Goal: Information Seeking & Learning: Learn about a topic

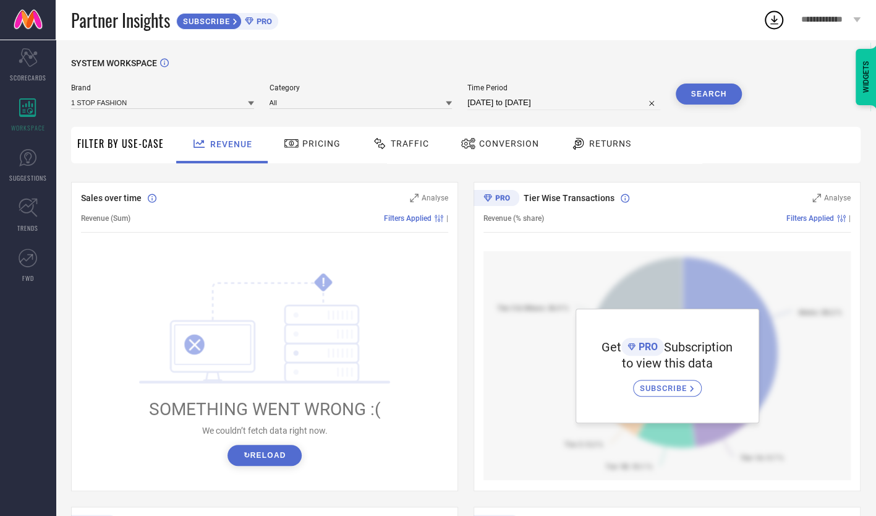
click at [624, 141] on span "Returns" at bounding box center [610, 143] width 42 height 10
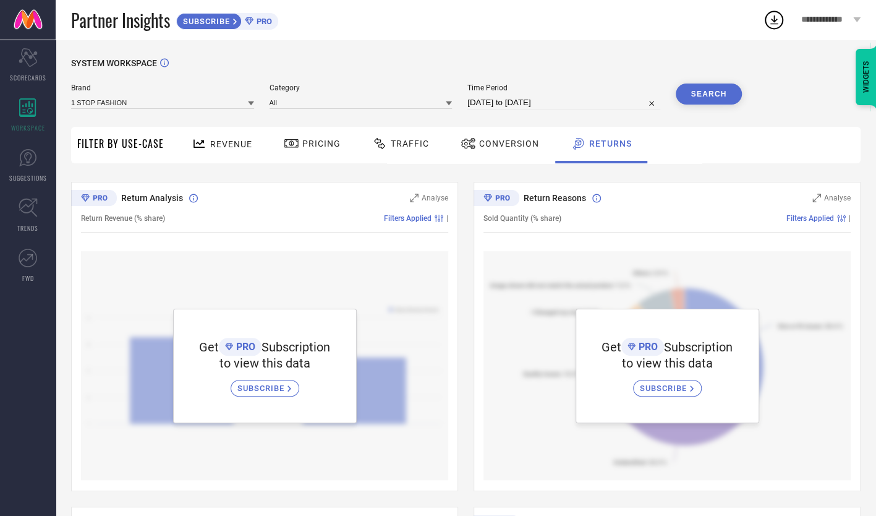
click at [508, 139] on span "Conversion" at bounding box center [509, 143] width 60 height 10
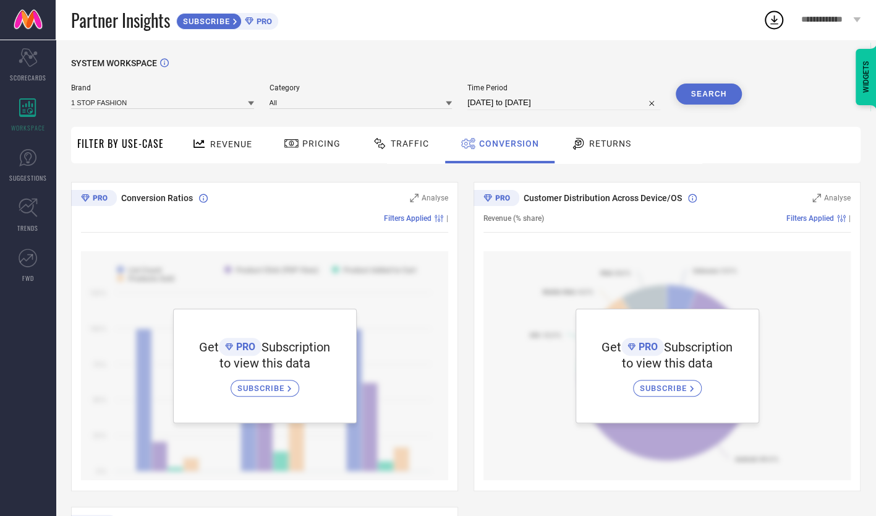
click at [430, 138] on div "Traffic" at bounding box center [401, 145] width 88 height 36
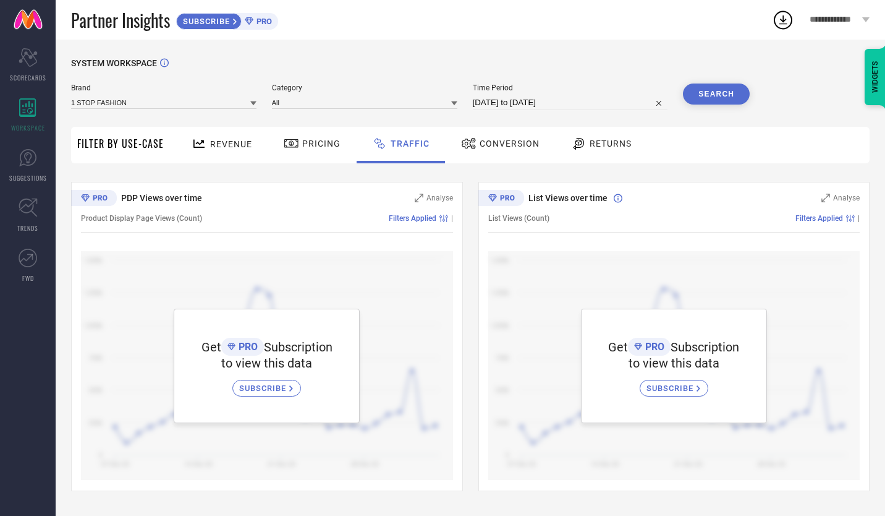
click at [334, 137] on div "Pricing" at bounding box center [312, 143] width 63 height 21
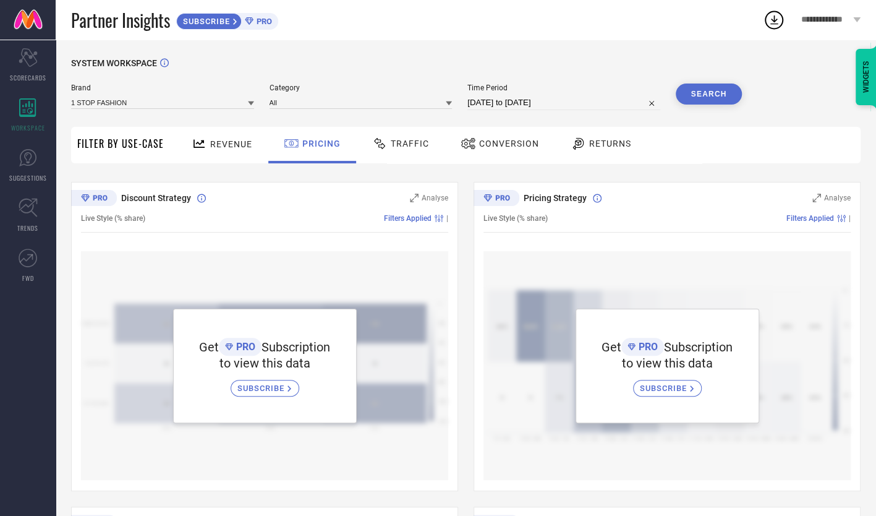
click at [140, 140] on span "Filter By Use-Case" at bounding box center [120, 143] width 87 height 15
click at [39, 217] on link "TRENDS" at bounding box center [28, 214] width 56 height 49
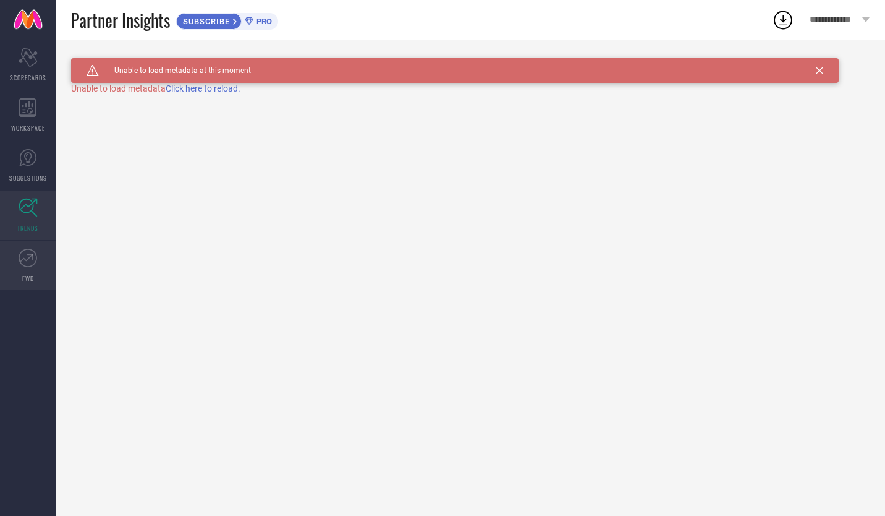
click at [25, 271] on link "FWD" at bounding box center [28, 264] width 56 height 49
